Goal: Task Accomplishment & Management: Use online tool/utility

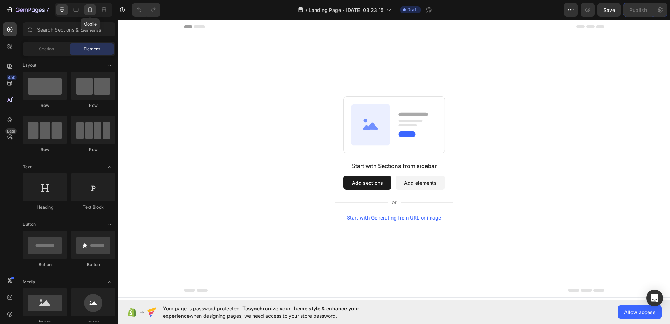
click at [89, 12] on icon at bounding box center [90, 9] width 4 height 5
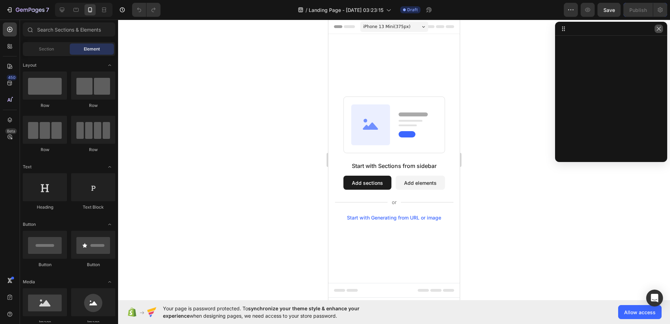
click at [659, 30] on icon "button" at bounding box center [659, 29] width 6 height 6
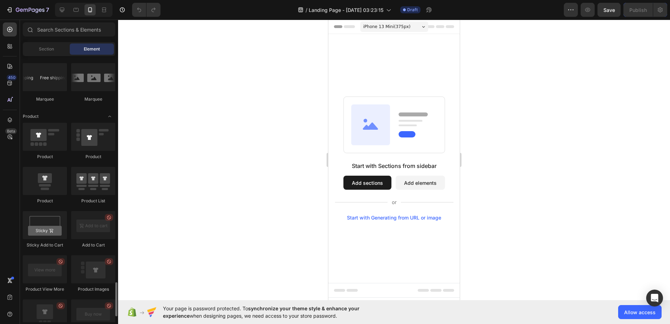
scroll to position [981, 0]
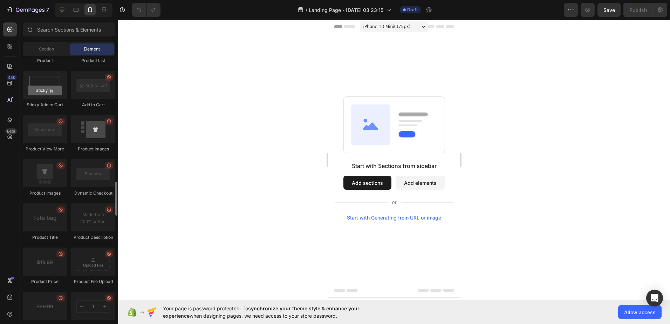
click at [99, 131] on div at bounding box center [93, 129] width 44 height 28
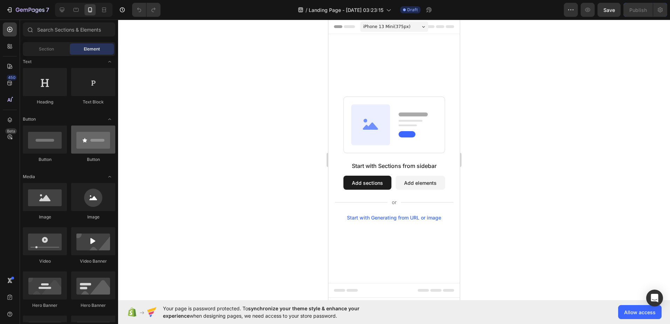
scroll to position [0, 0]
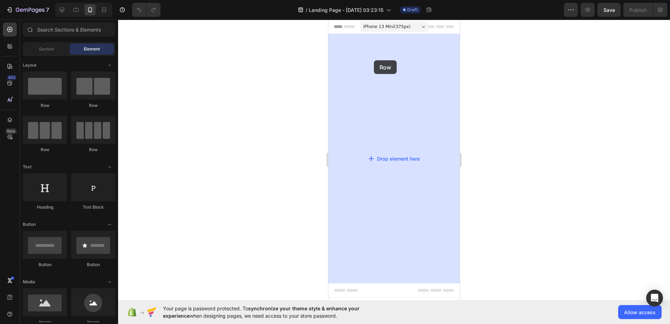
drag, startPoint x: 365, startPoint y: 102, endPoint x: 371, endPoint y: 49, distance: 53.5
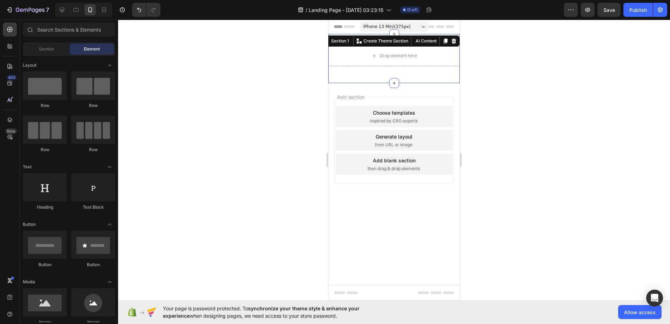
click at [364, 84] on div "Add section Choose templates inspired by CRO experts Generate layout from URL o…" at bounding box center [393, 150] width 131 height 134
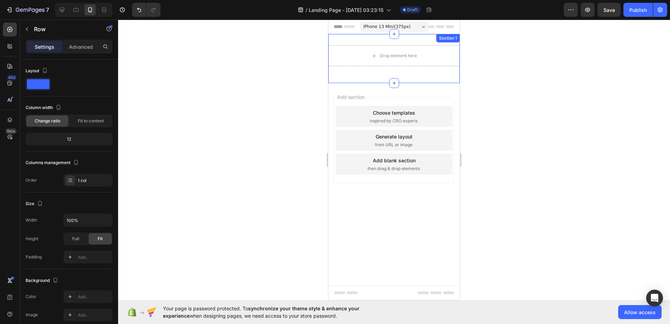
click at [364, 64] on div "Drop element here" at bounding box center [393, 55] width 131 height 21
click at [368, 74] on div "Drop element here Row 16 Section 1" at bounding box center [393, 58] width 131 height 49
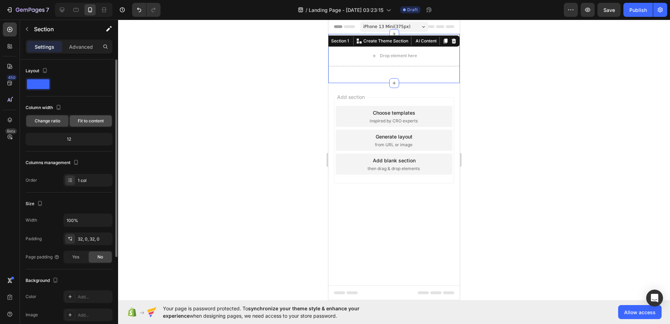
click at [81, 126] on div "Fit to content" at bounding box center [91, 120] width 42 height 11
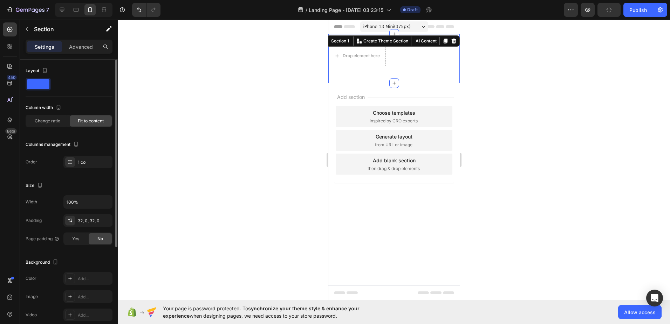
click at [81, 126] on div "Fit to content" at bounding box center [91, 120] width 42 height 11
click at [51, 125] on div "Change ratio" at bounding box center [47, 120] width 42 height 11
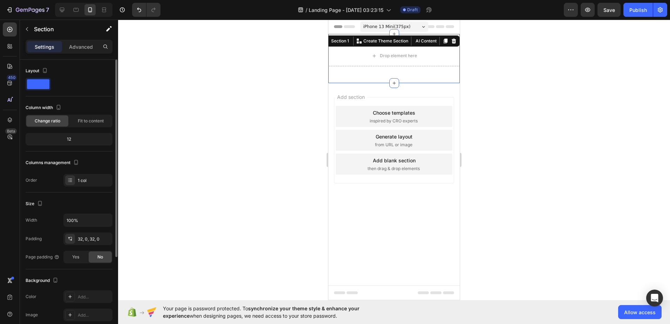
click at [80, 141] on div "12" at bounding box center [69, 139] width 84 height 10
click at [59, 139] on div "12" at bounding box center [69, 139] width 84 height 10
drag, startPoint x: 59, startPoint y: 139, endPoint x: 81, endPoint y: 164, distance: 33.5
click at [59, 139] on div "12" at bounding box center [69, 139] width 84 height 10
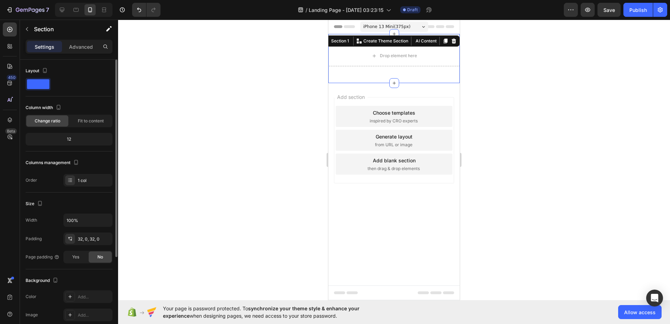
scroll to position [35, 0]
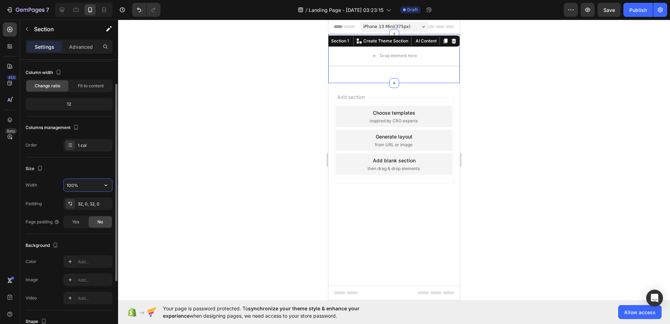
click at [91, 183] on input "100%" at bounding box center [88, 185] width 48 height 13
click at [91, 171] on div "Size" at bounding box center [69, 168] width 87 height 11
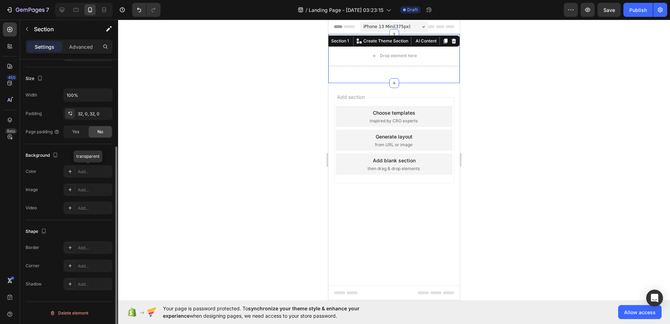
scroll to position [55, 0]
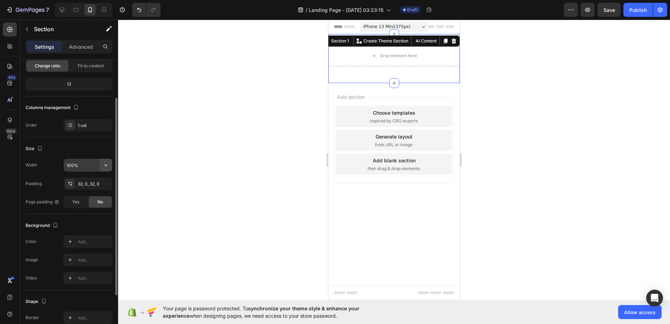
click at [101, 165] on button "button" at bounding box center [106, 165] width 13 height 13
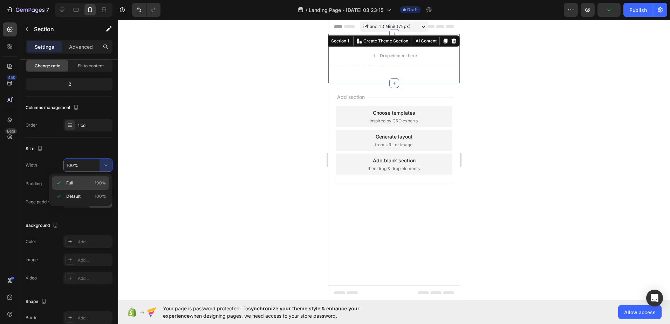
click at [87, 183] on p "Full 100%" at bounding box center [86, 183] width 40 height 6
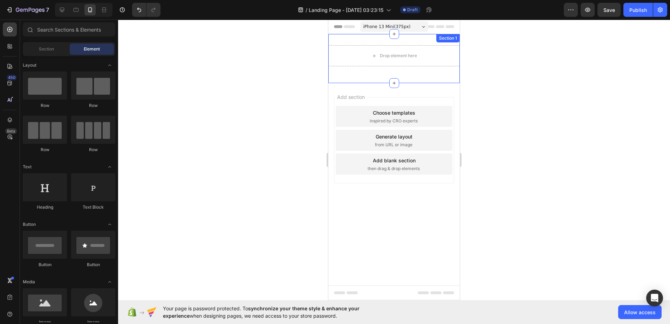
drag, startPoint x: 406, startPoint y: 83, endPoint x: 405, endPoint y: 67, distance: 16.2
click at [406, 74] on div "iPhone 13 Mini ( 375 px) iPhone 13 Mini iPhone 13 Pro iPhone 11 Pro Max iPhone …" at bounding box center [393, 118] width 131 height 197
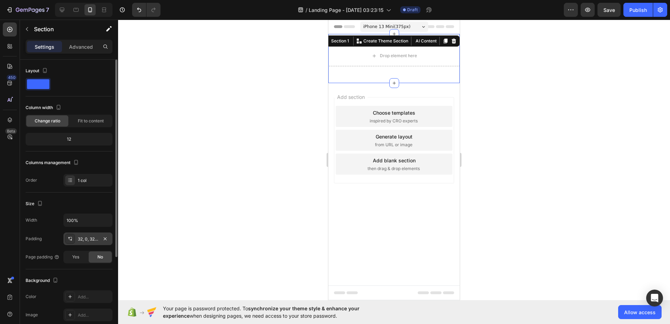
click at [83, 240] on div "32, 0, 32, 0" at bounding box center [88, 239] width 20 height 6
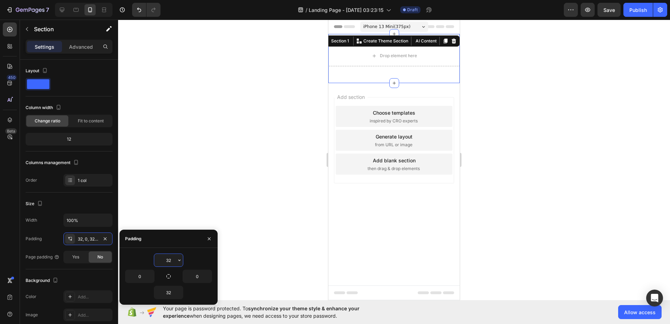
click at [165, 256] on input "32" at bounding box center [168, 260] width 29 height 13
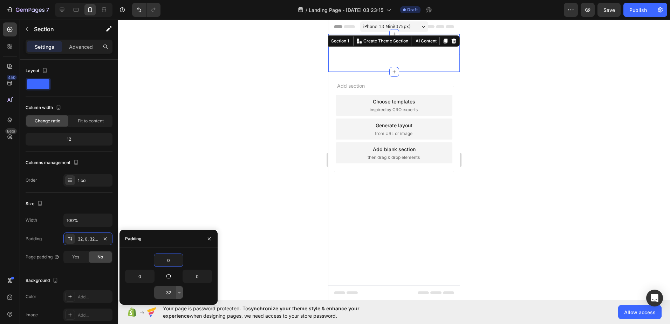
type input "0"
drag, startPoint x: 177, startPoint y: 291, endPoint x: 131, endPoint y: 283, distance: 46.5
click at [172, 291] on input "32" at bounding box center [168, 292] width 29 height 13
type input "0"
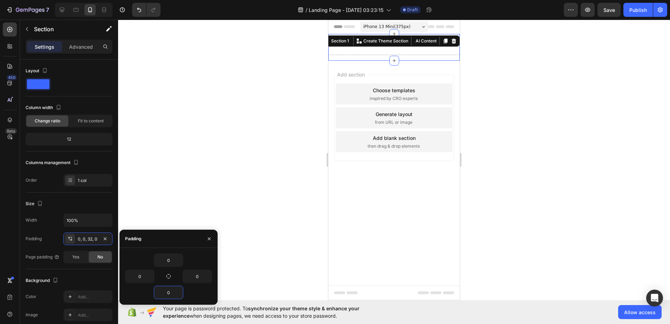
click at [301, 156] on div at bounding box center [394, 172] width 552 height 304
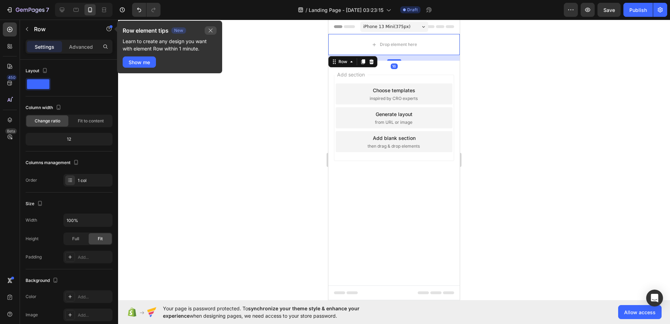
click at [213, 30] on button "button" at bounding box center [211, 30] width 12 height 8
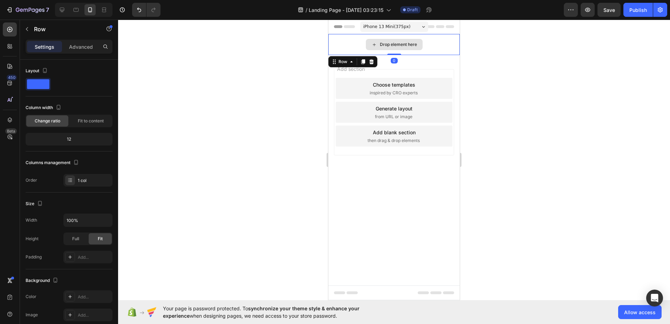
drag, startPoint x: 400, startPoint y: 60, endPoint x: 404, endPoint y: 53, distance: 7.5
click at [404, 53] on div "Drop element here Row 0" at bounding box center [393, 44] width 131 height 21
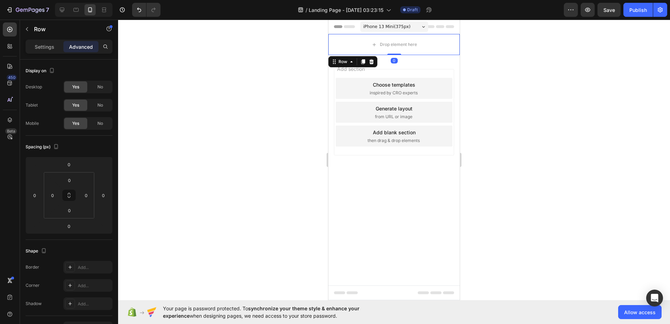
click at [155, 88] on div at bounding box center [394, 172] width 552 height 304
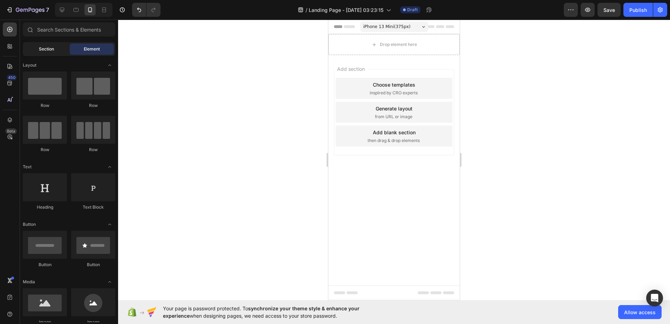
click at [45, 47] on span "Section" at bounding box center [46, 49] width 15 height 6
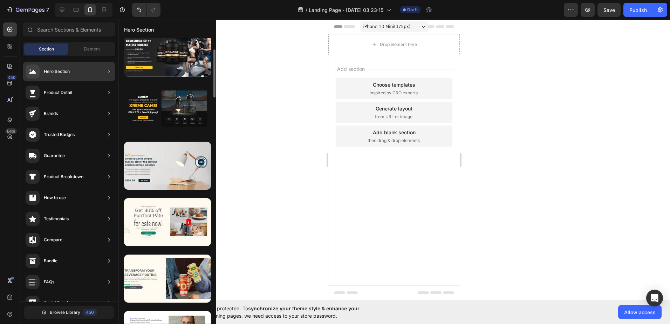
scroll to position [0, 0]
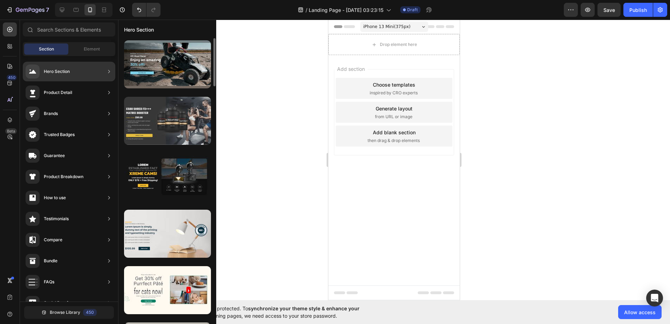
click at [174, 126] on div at bounding box center [167, 121] width 87 height 48
click at [172, 121] on div at bounding box center [167, 121] width 87 height 48
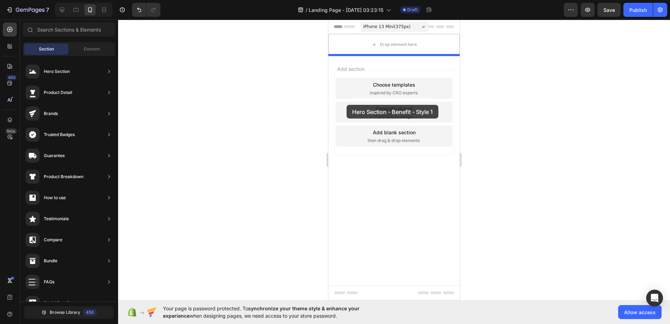
drag, startPoint x: 500, startPoint y: 141, endPoint x: 347, endPoint y: 105, distance: 157.9
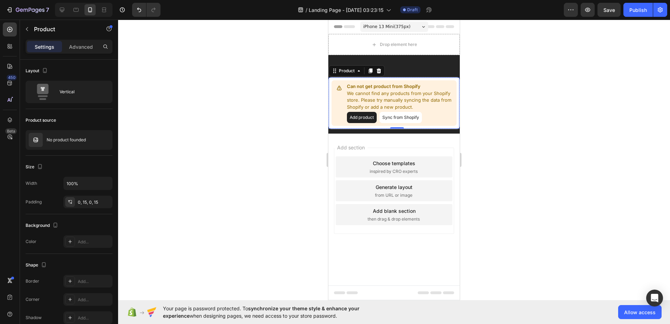
click at [401, 117] on button "Sync from Shopify" at bounding box center [400, 117] width 42 height 11
click at [371, 118] on button "Add product" at bounding box center [362, 117] width 30 height 11
